Goal: Information Seeking & Learning: Learn about a topic

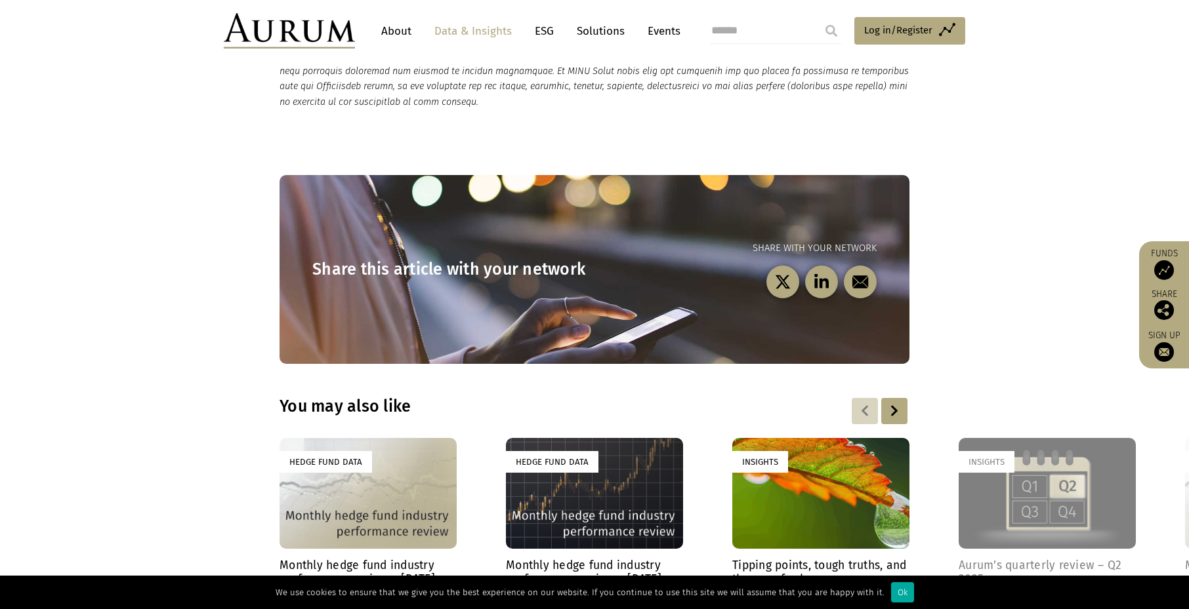
scroll to position [3804, 0]
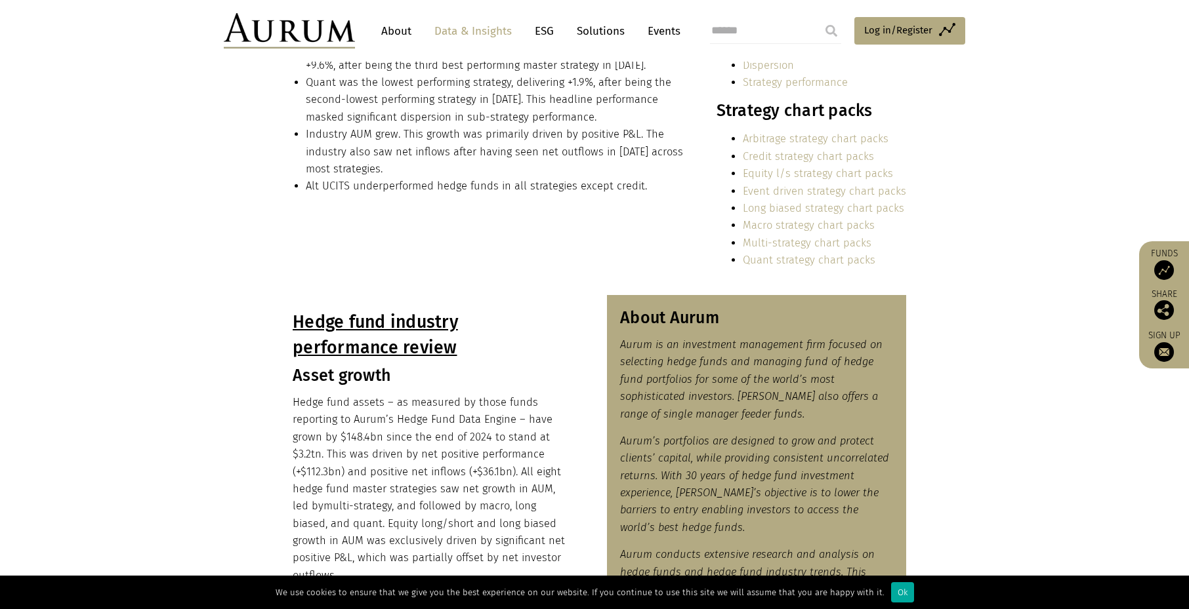
scroll to position [394, 0]
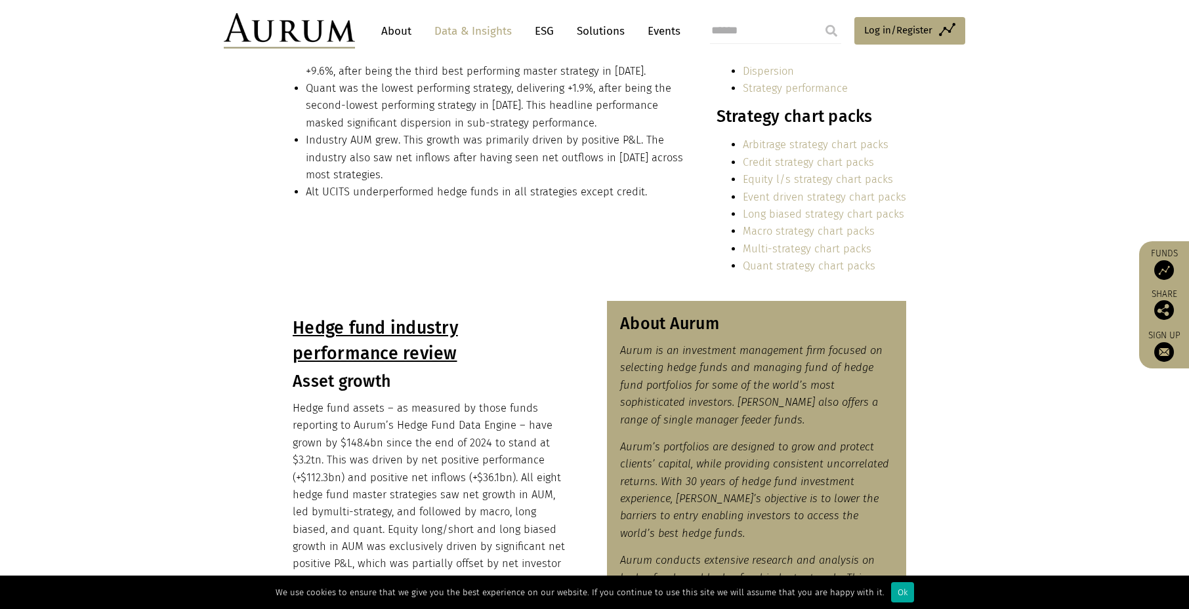
click at [823, 165] on link "Credit strategy chart packs" at bounding box center [808, 162] width 131 height 12
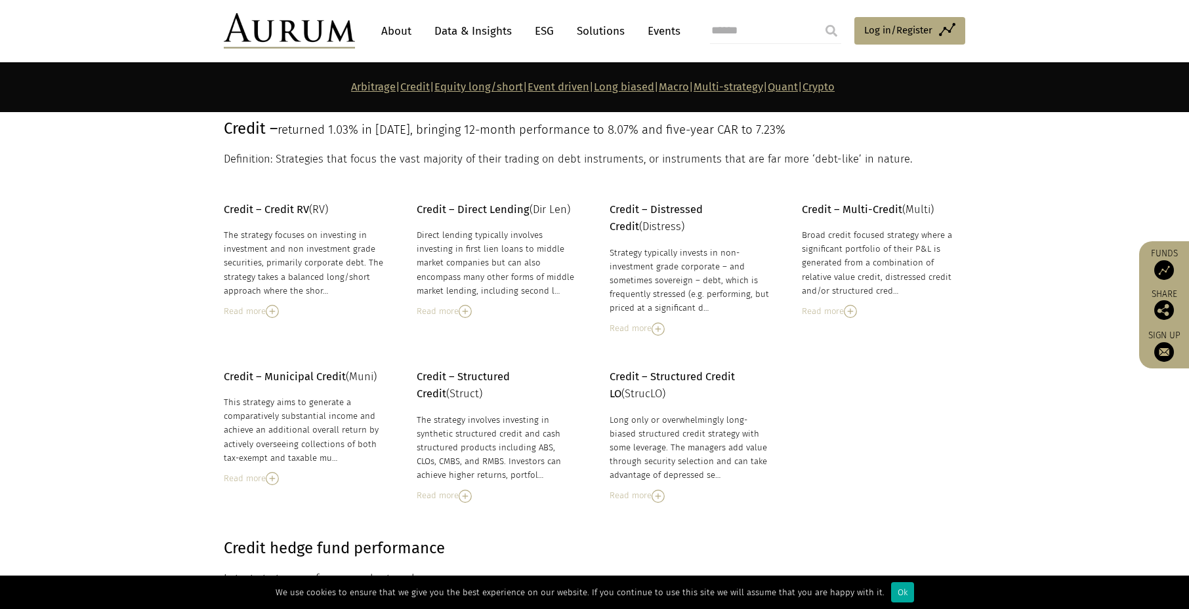
scroll to position [961, 0]
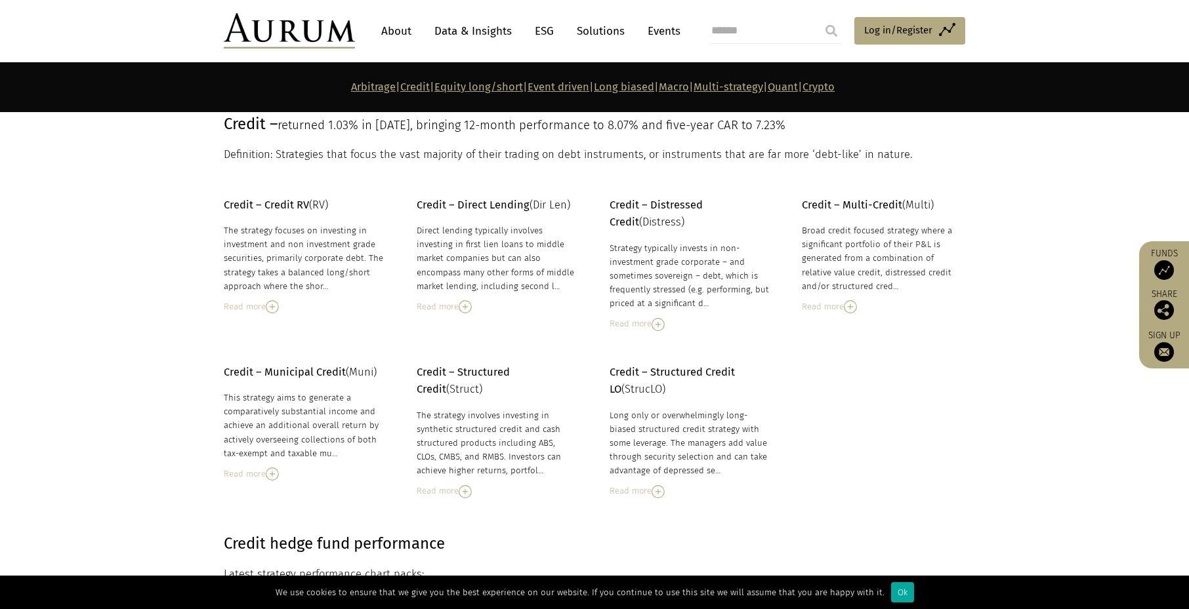
click at [651, 325] on div "Read more" at bounding box center [689, 324] width 160 height 14
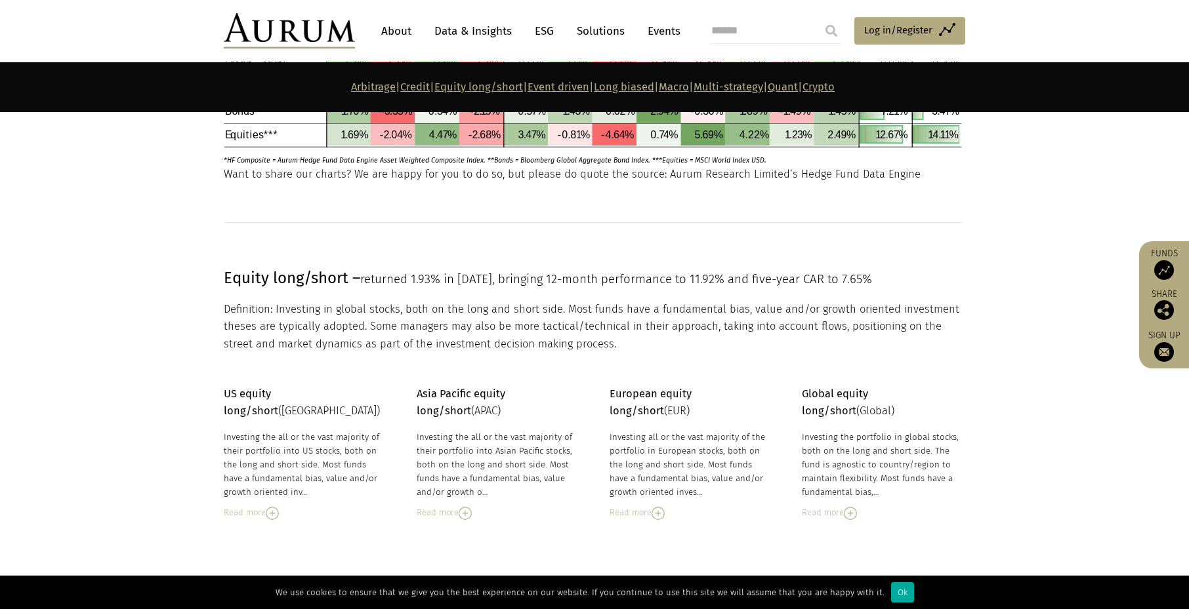
scroll to position [1945, 0]
